Goal: Task Accomplishment & Management: Use online tool/utility

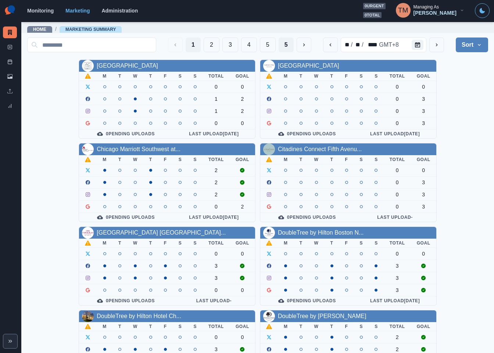
click at [278, 46] on button "5" at bounding box center [285, 44] width 15 height 15
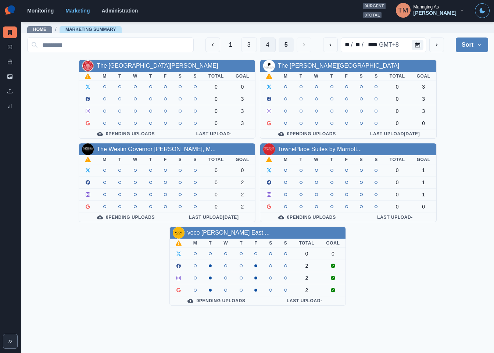
click at [268, 47] on button "4" at bounding box center [268, 44] width 16 height 15
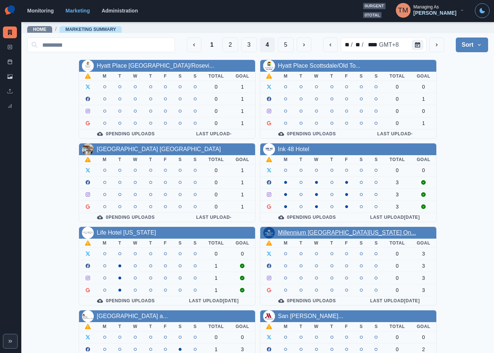
click at [310, 234] on link "Millennium [GEOGRAPHIC_DATA][US_STATE] On..." at bounding box center [347, 232] width 138 height 6
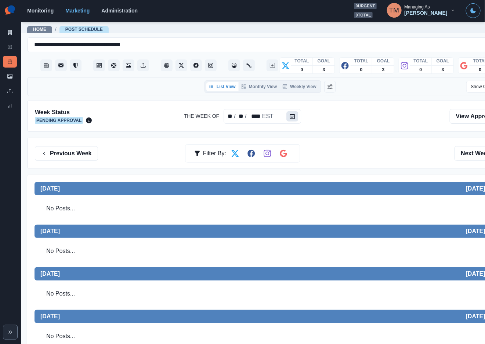
click at [291, 117] on icon "Calendar" at bounding box center [292, 116] width 5 height 5
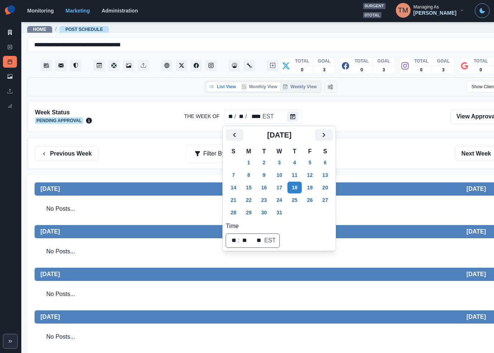
click at [261, 89] on button "Monthly View" at bounding box center [259, 86] width 41 height 9
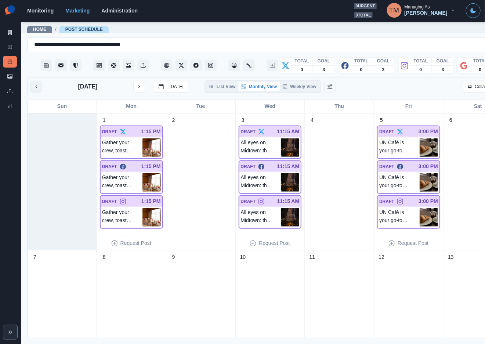
click at [37, 88] on icon "previous month" at bounding box center [36, 86] width 5 height 5
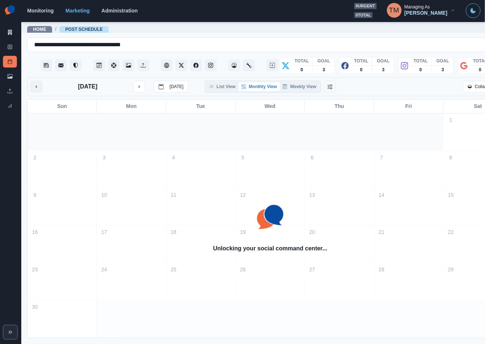
click at [37, 88] on icon "previous month" at bounding box center [36, 86] width 5 height 5
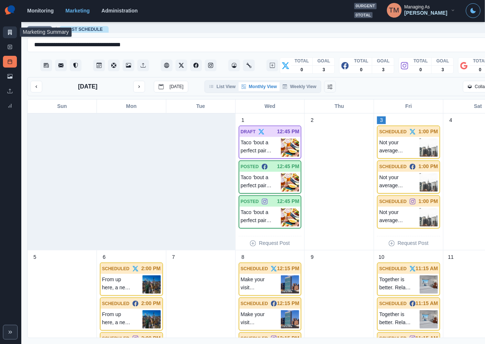
click at [8, 35] on icon at bounding box center [9, 32] width 5 height 5
